Goal: Book appointment/travel/reservation

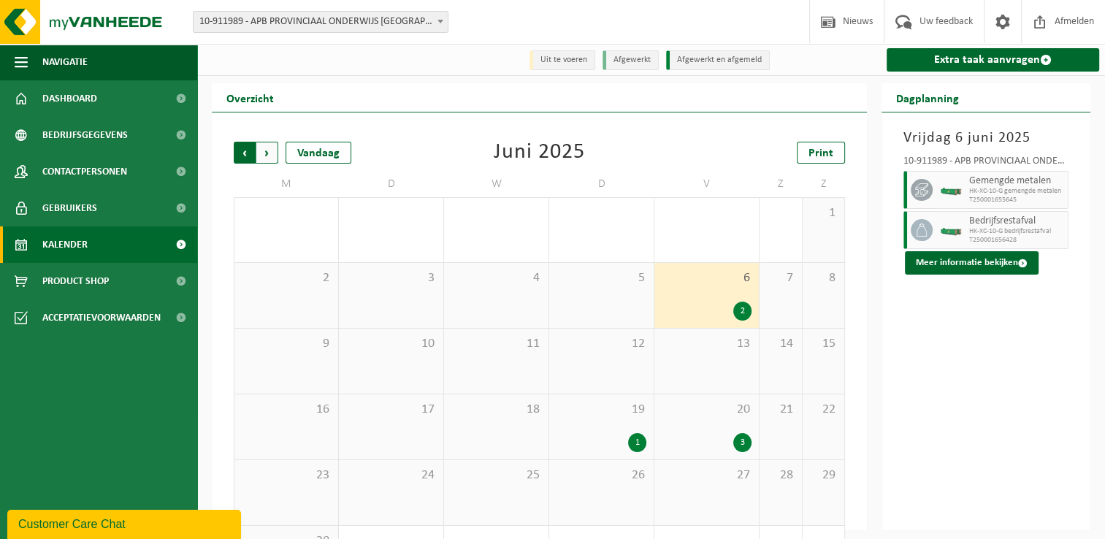
click at [273, 159] on span "Volgende" at bounding box center [267, 153] width 22 height 22
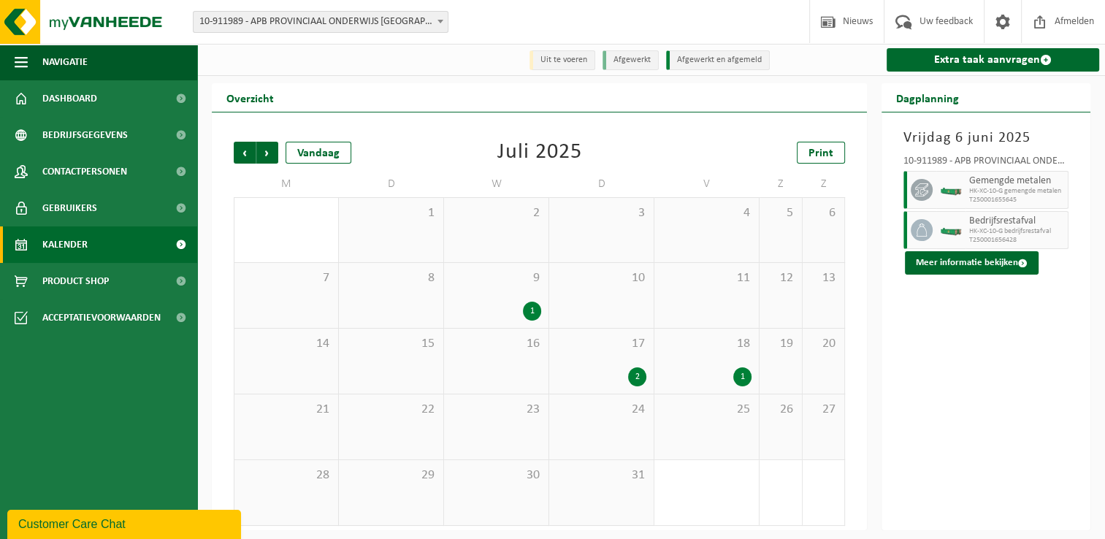
click at [273, 159] on span "Volgende" at bounding box center [267, 153] width 22 height 22
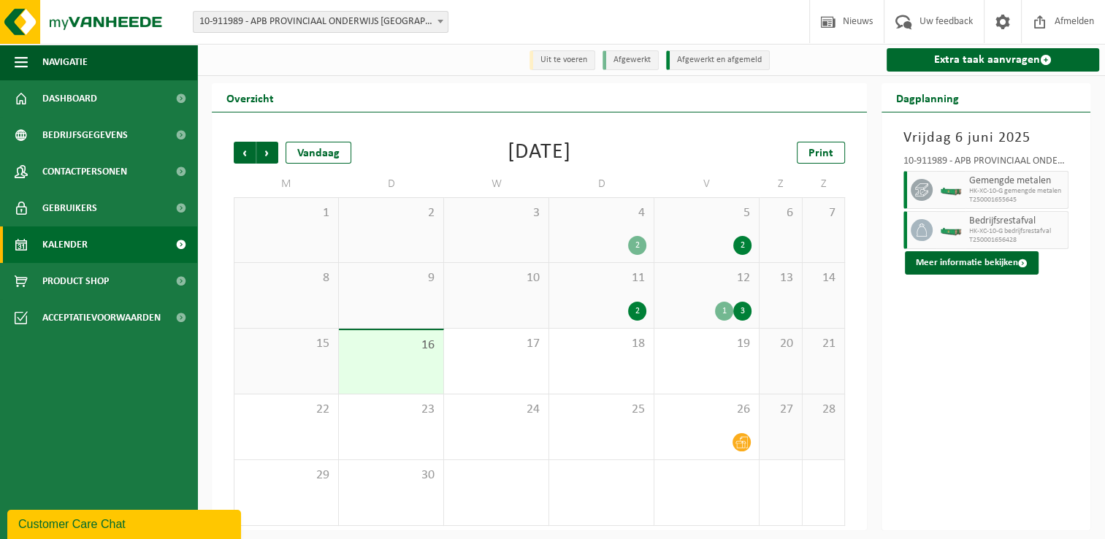
click at [750, 313] on div "3" at bounding box center [743, 311] width 18 height 19
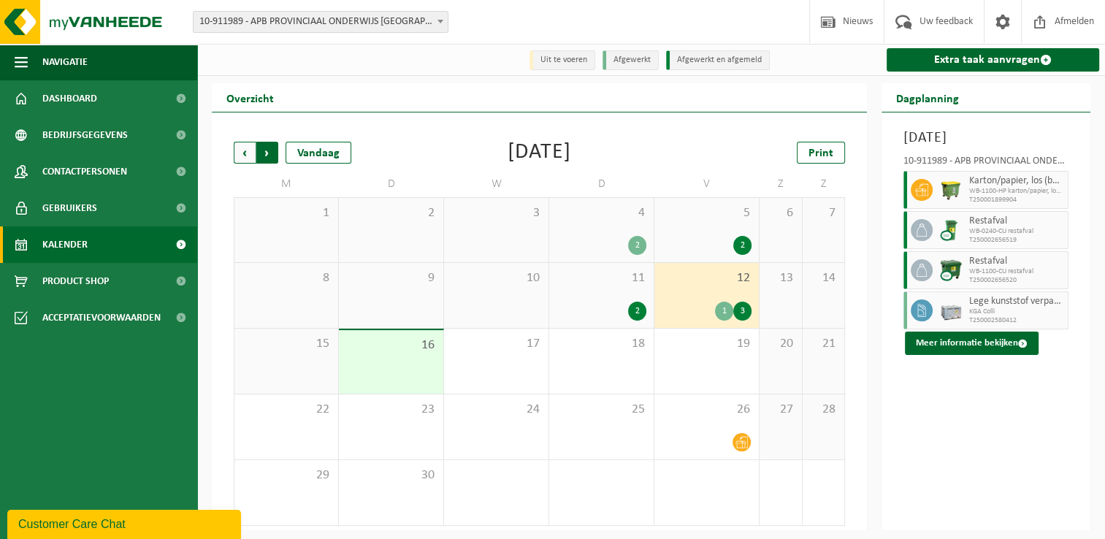
click at [243, 156] on span "Vorige" at bounding box center [245, 153] width 22 height 22
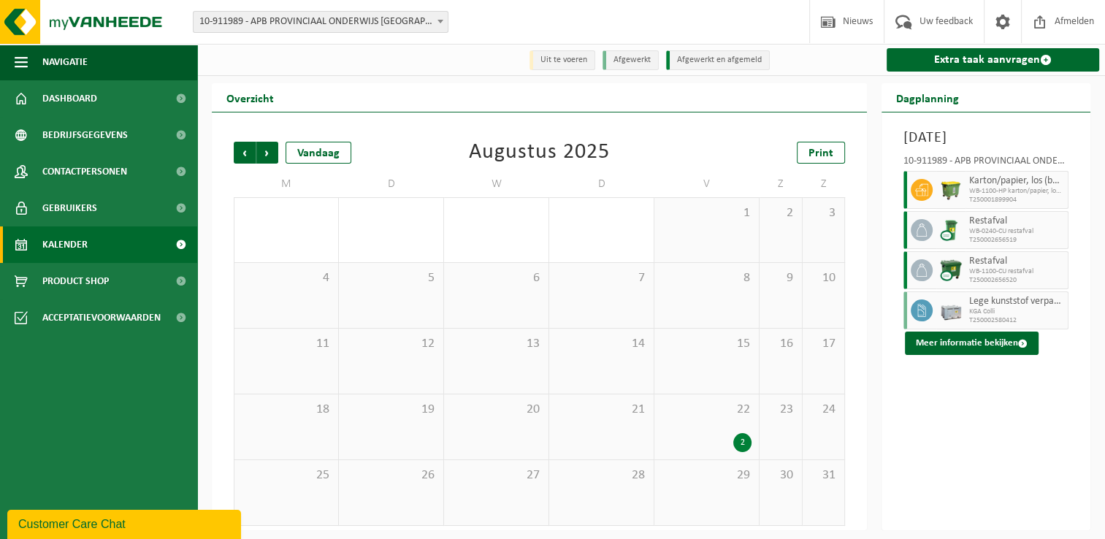
click at [243, 156] on span "Vorige" at bounding box center [245, 153] width 22 height 22
click at [243, 159] on span "Vorige" at bounding box center [245, 153] width 22 height 22
click at [718, 320] on div "2" at bounding box center [707, 311] width 90 height 19
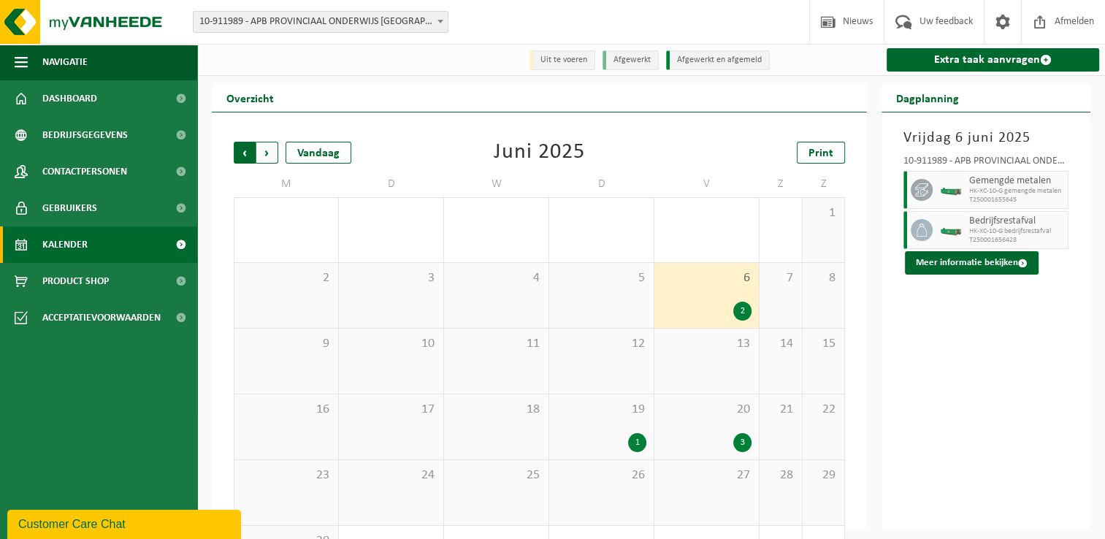
click at [274, 152] on span "Volgende" at bounding box center [267, 153] width 22 height 22
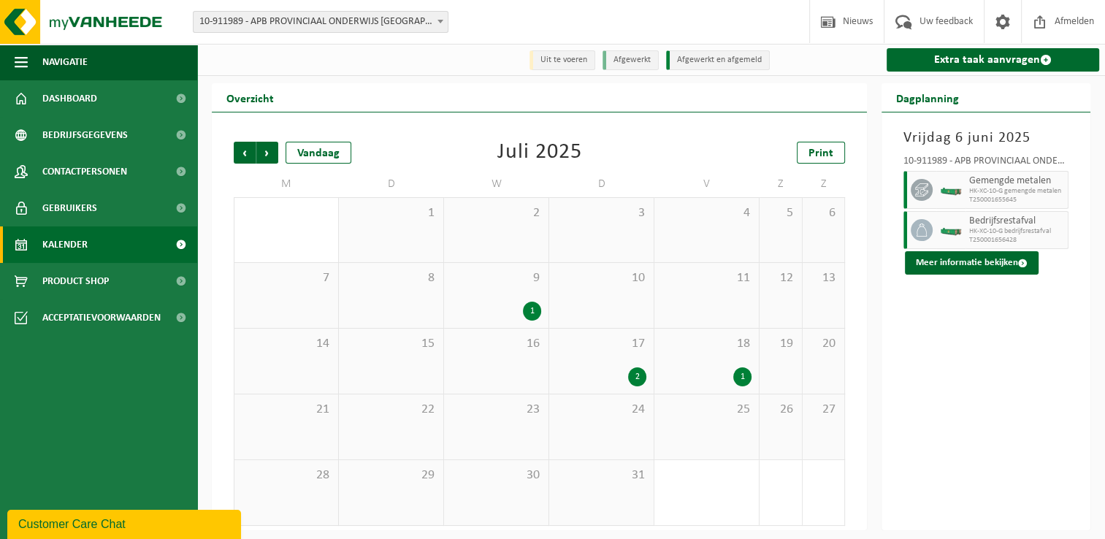
click at [274, 152] on span "Volgende" at bounding box center [267, 153] width 22 height 22
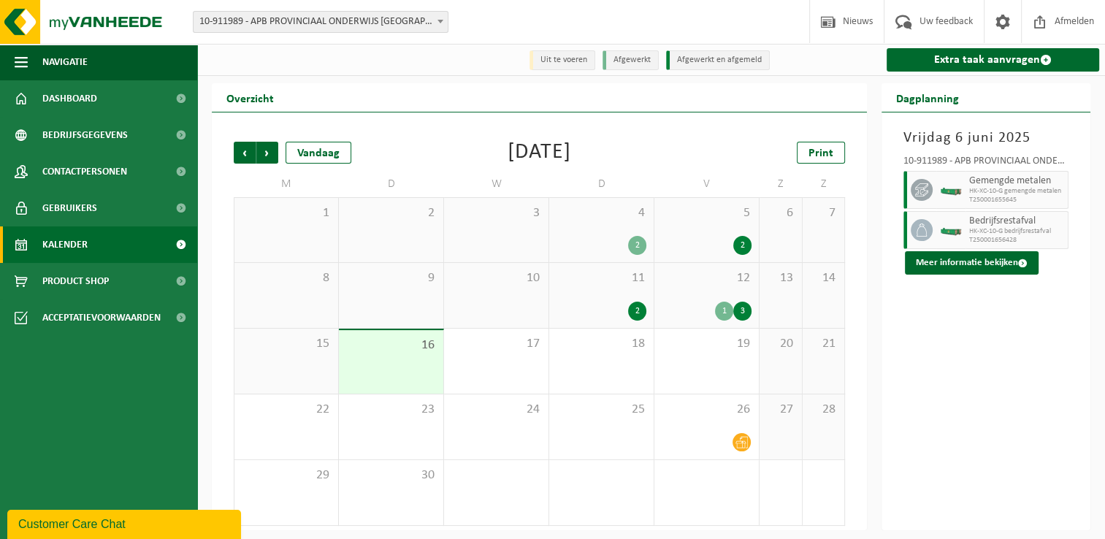
click at [736, 316] on div "3" at bounding box center [743, 311] width 18 height 19
